Goal: Download file/media: Download file/media

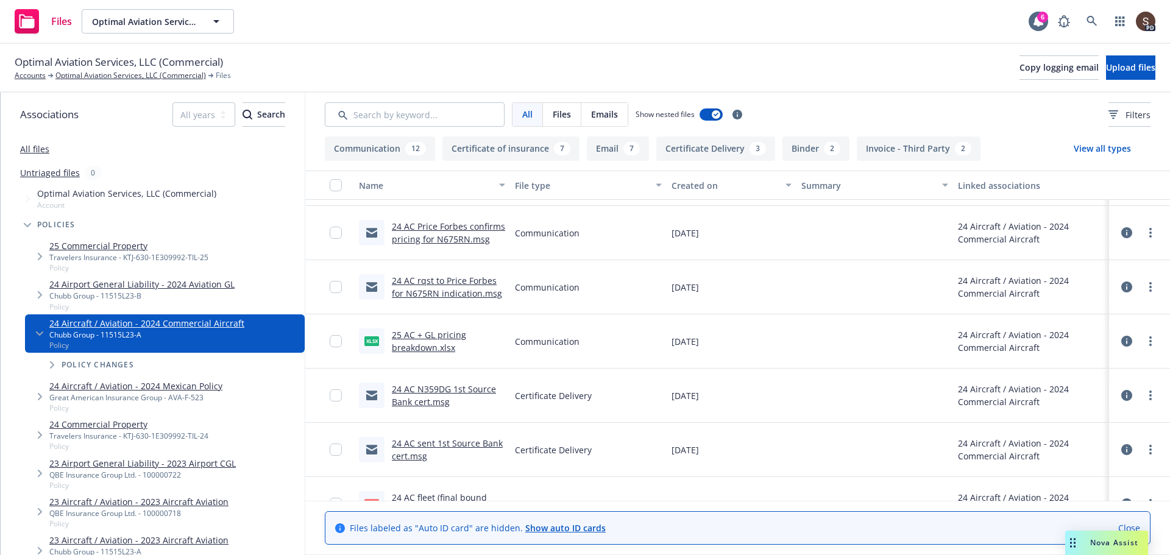
scroll to position [1340, 0]
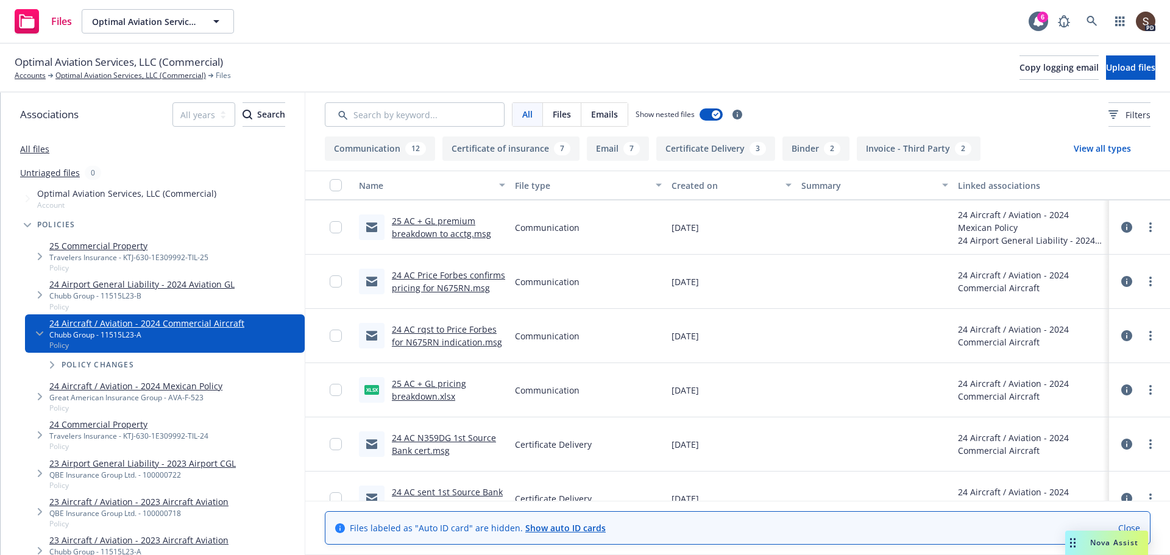
click at [443, 379] on link "25 AC + GL pricing breakdown.xlsx" at bounding box center [429, 390] width 74 height 24
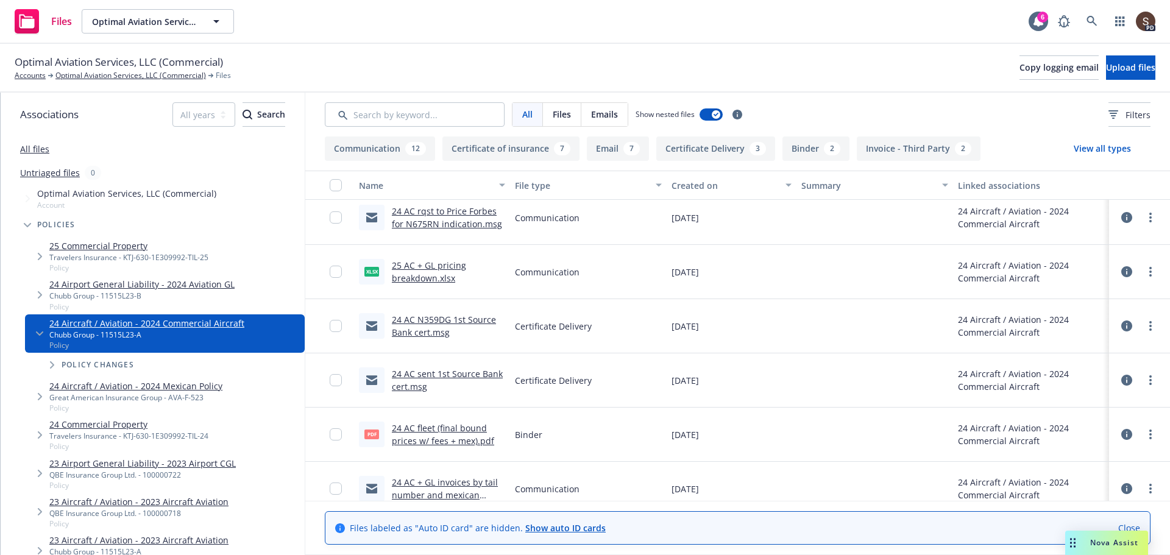
scroll to position [1462, 0]
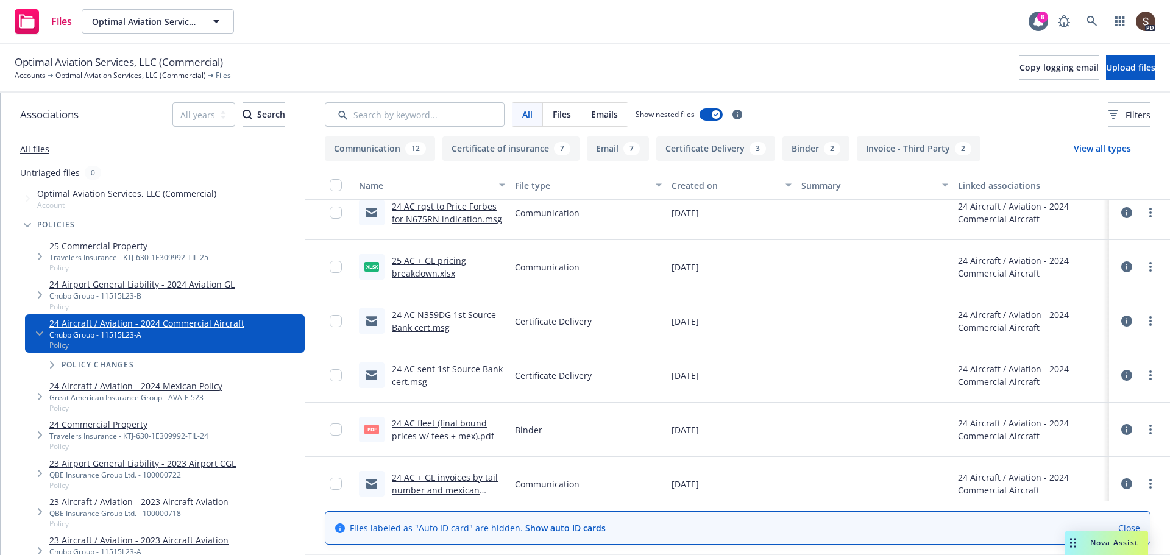
click at [478, 370] on link "24 AC sent 1st Source Bank cert.msg" at bounding box center [447, 375] width 111 height 24
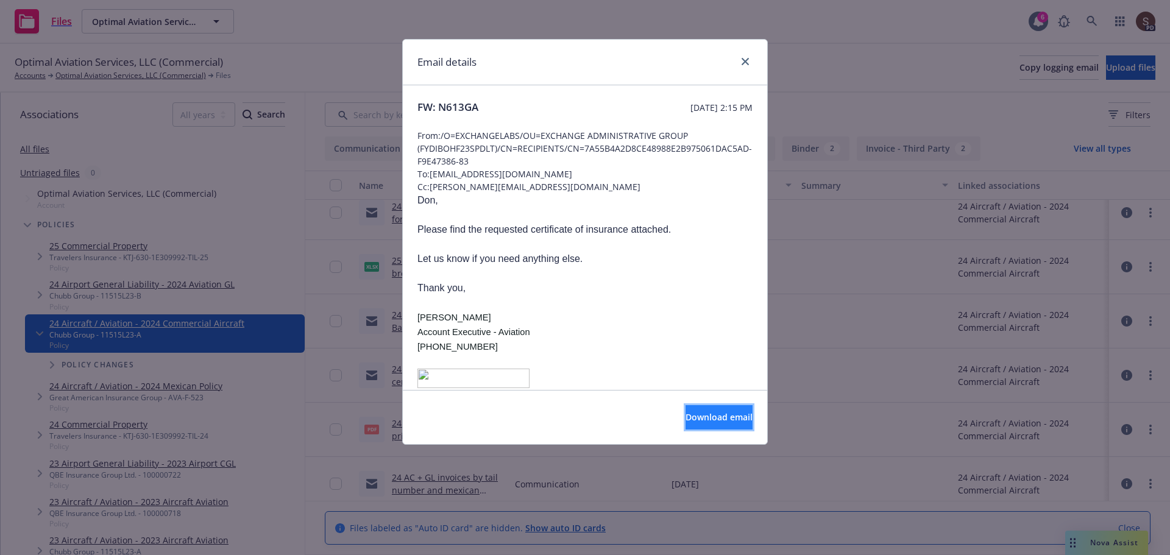
click at [685, 414] on span "Download email" at bounding box center [718, 417] width 67 height 12
click at [748, 58] on icon "close" at bounding box center [744, 61] width 7 height 7
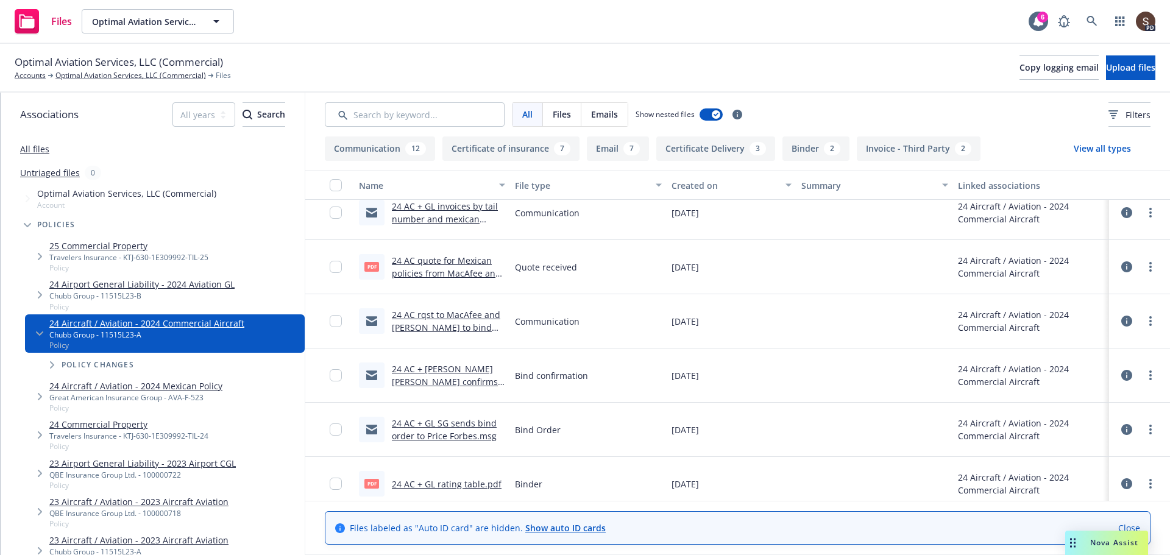
scroll to position [1740, 0]
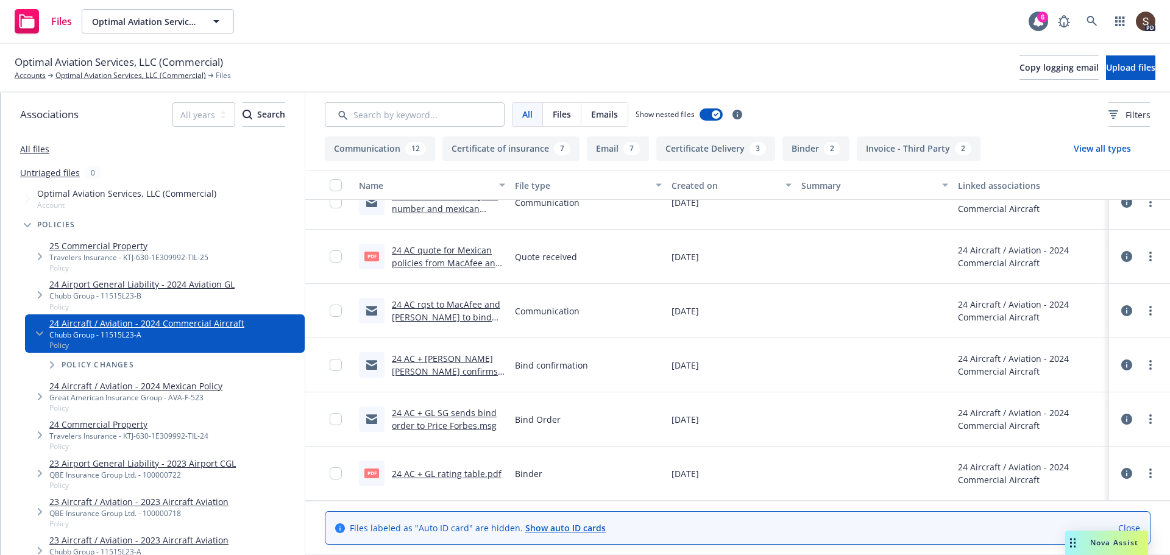
click at [687, 68] on div "Optimal Aviation Services, LLC (Commercial) Accounts Optimal Aviation Services,…" at bounding box center [585, 67] width 1140 height 27
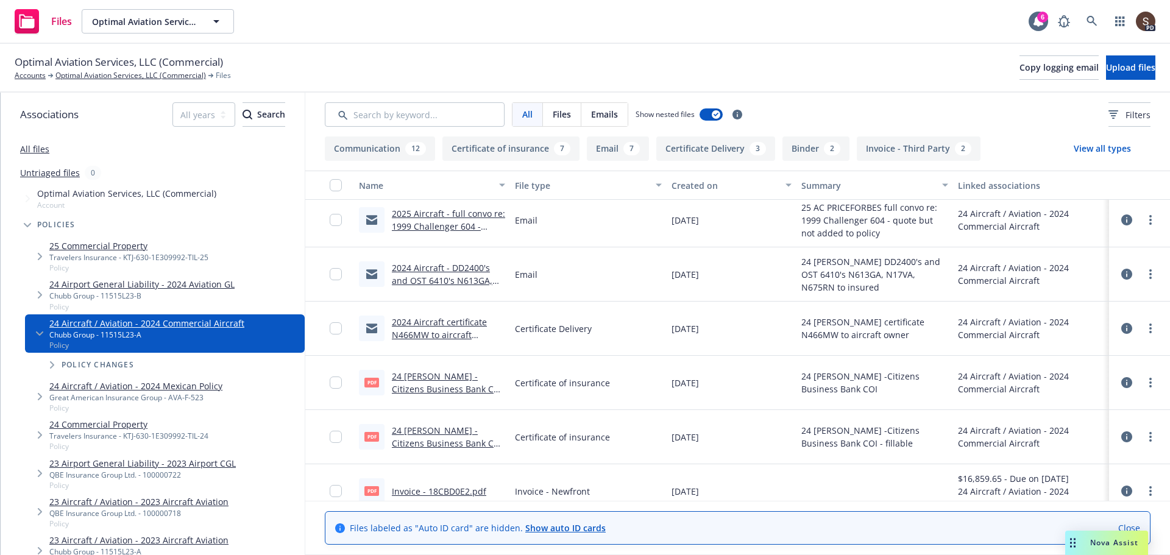
scroll to position [0, 0]
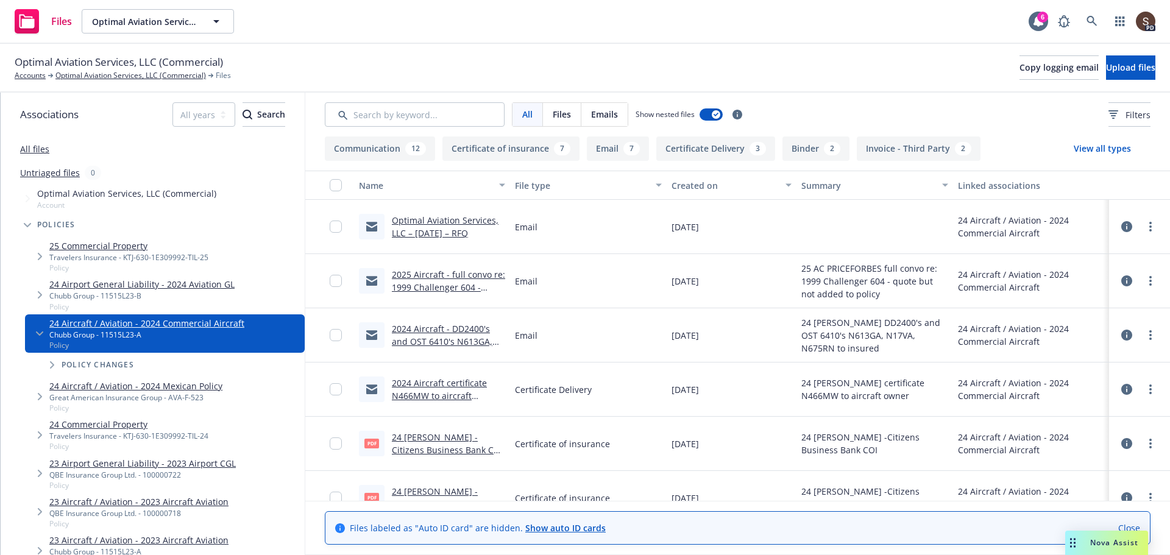
click at [446, 228] on link "Optimal Aviation Services, LLC – 12/13/2025 – RFQ" at bounding box center [445, 226] width 107 height 24
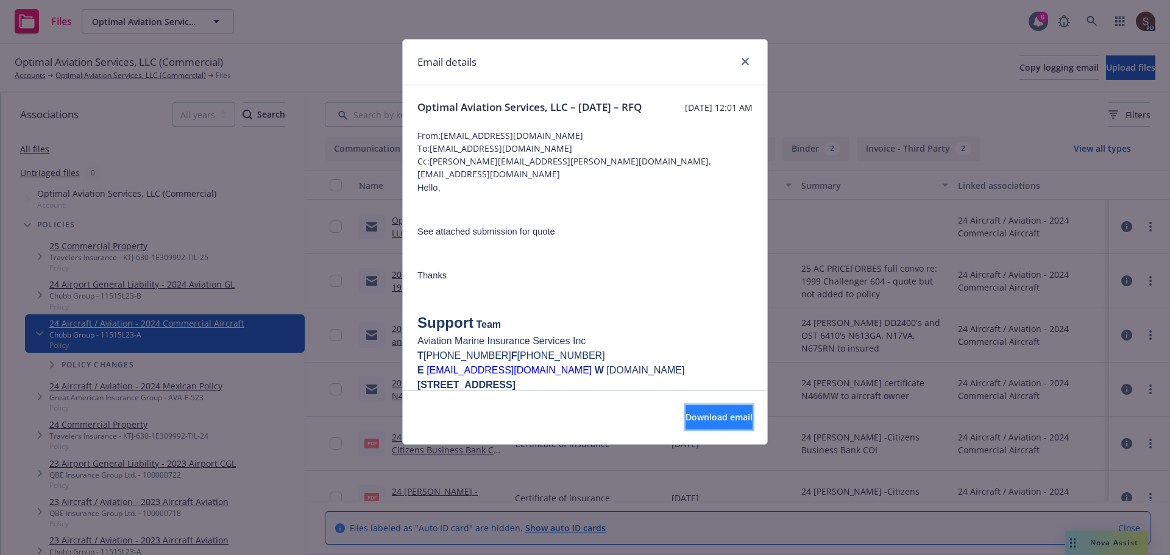
click at [685, 417] on span "Download email" at bounding box center [718, 417] width 67 height 12
click at [752, 58] on div at bounding box center [742, 62] width 19 height 16
click at [744, 59] on icon "close" at bounding box center [744, 61] width 7 height 7
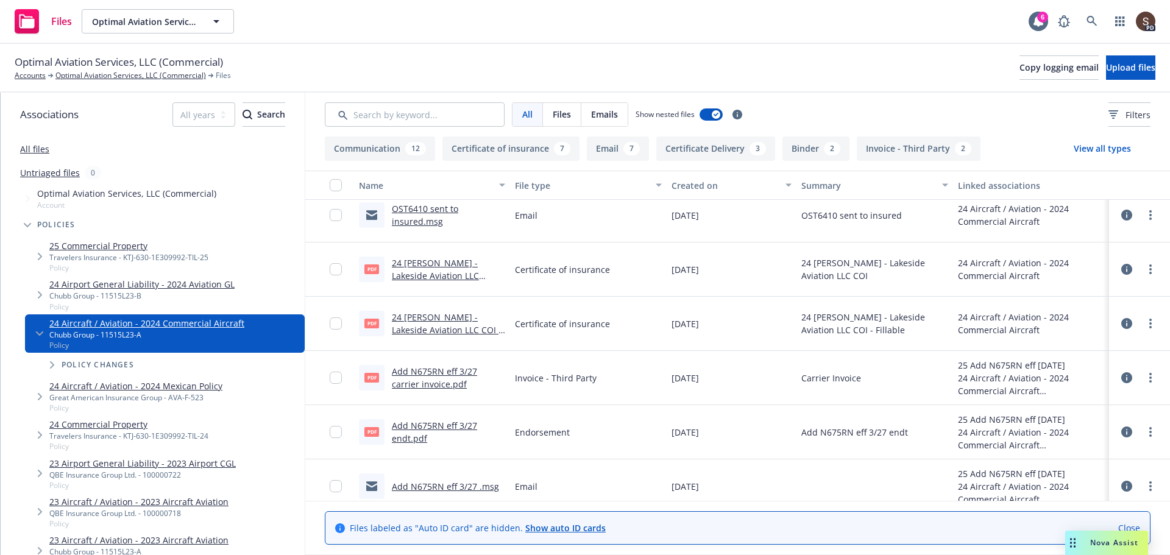
scroll to position [609, 0]
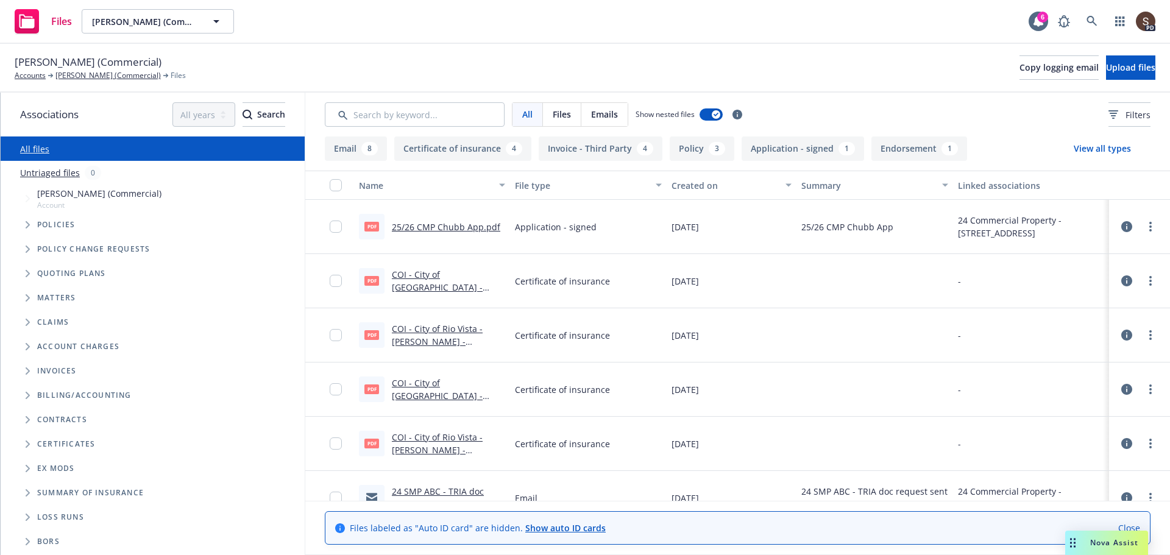
click at [448, 228] on link "25/26 CMP Chubb App.pdf" at bounding box center [446, 227] width 108 height 12
